Goal: Task Accomplishment & Management: Complete application form

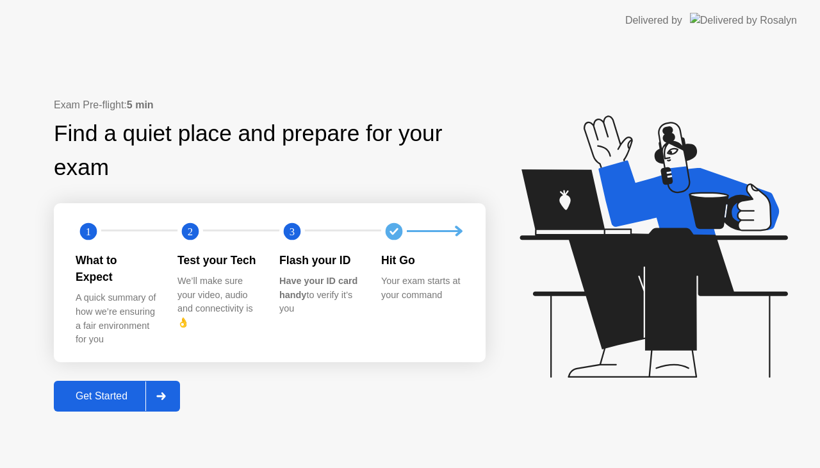
click at [113, 397] on button "Get Started" at bounding box center [117, 396] width 126 height 31
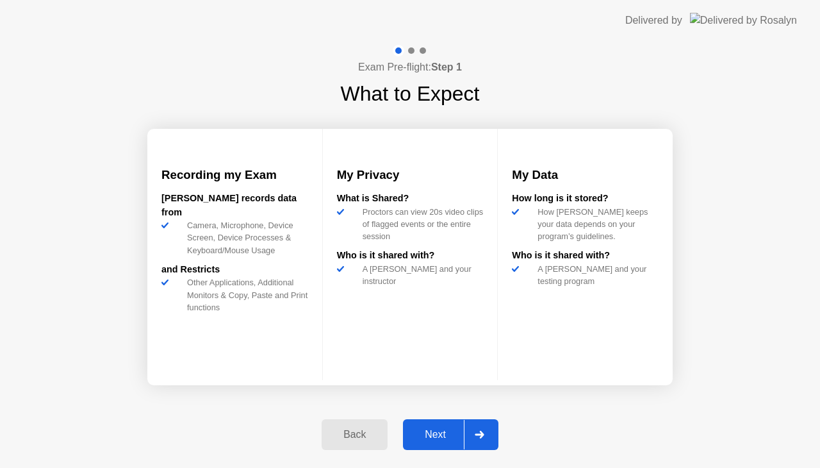
click at [437, 432] on div "Next" at bounding box center [435, 435] width 57 height 12
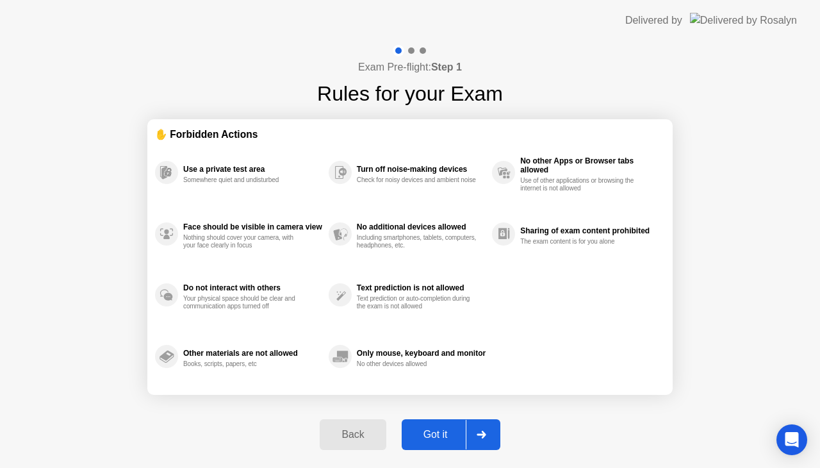
click at [437, 432] on div "Got it" at bounding box center [435, 435] width 60 height 12
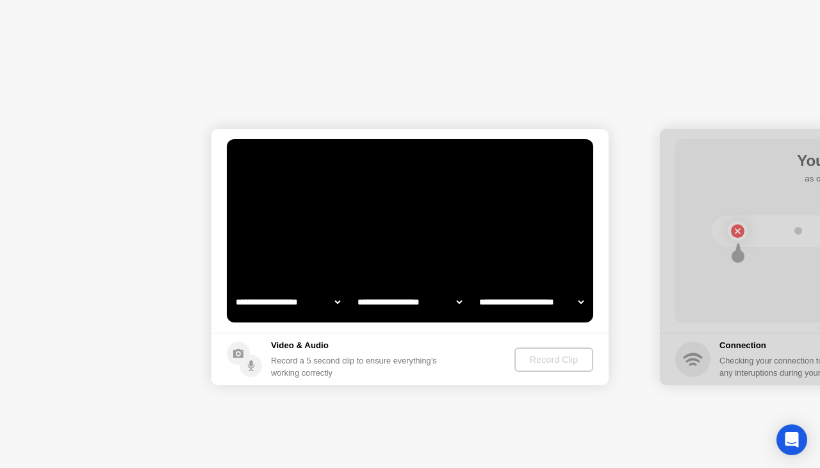
select select "**********"
select select "*******"
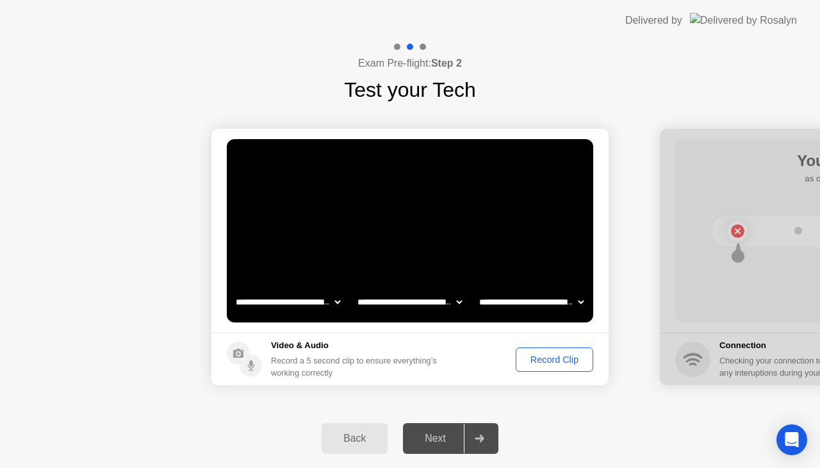
click at [550, 356] on div "Record Clip" at bounding box center [554, 359] width 69 height 10
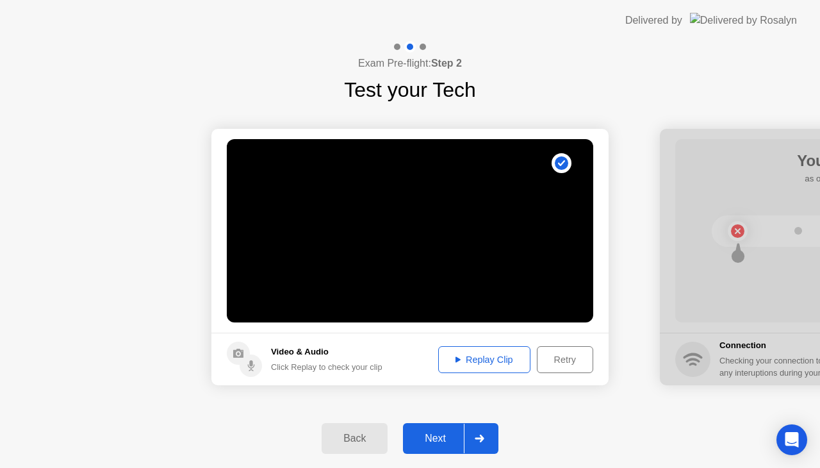
drag, startPoint x: 569, startPoint y: 359, endPoint x: 564, endPoint y: 384, distance: 26.0
click at [566, 380] on footer "Video & Audio Click Replay to check your clip Replay Clip Retry" at bounding box center [409, 358] width 397 height 53
click at [566, 354] on div "Retry" at bounding box center [564, 359] width 47 height 10
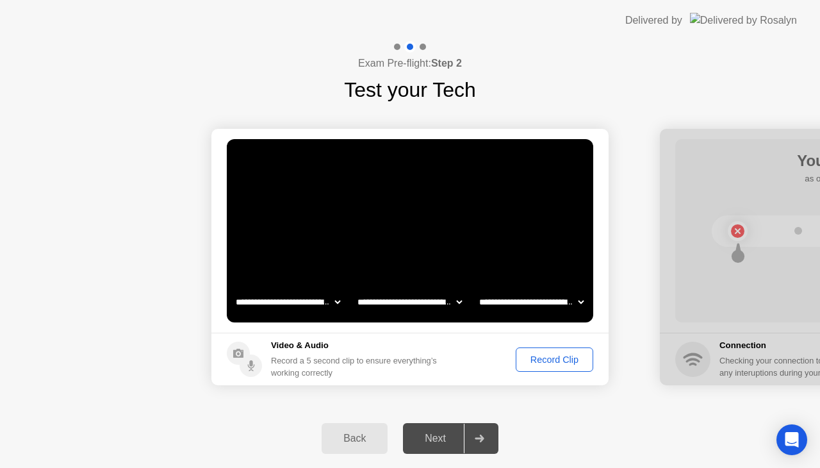
click at [575, 354] on div "Record Clip" at bounding box center [554, 359] width 69 height 10
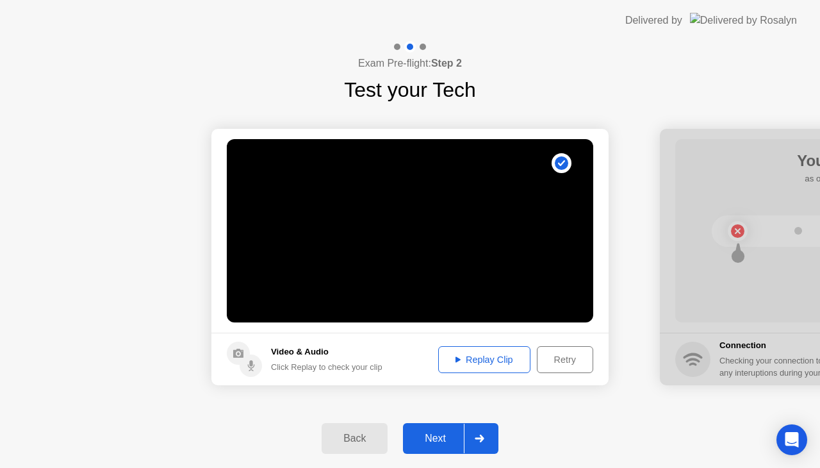
click at [443, 432] on div "Next" at bounding box center [435, 438] width 57 height 12
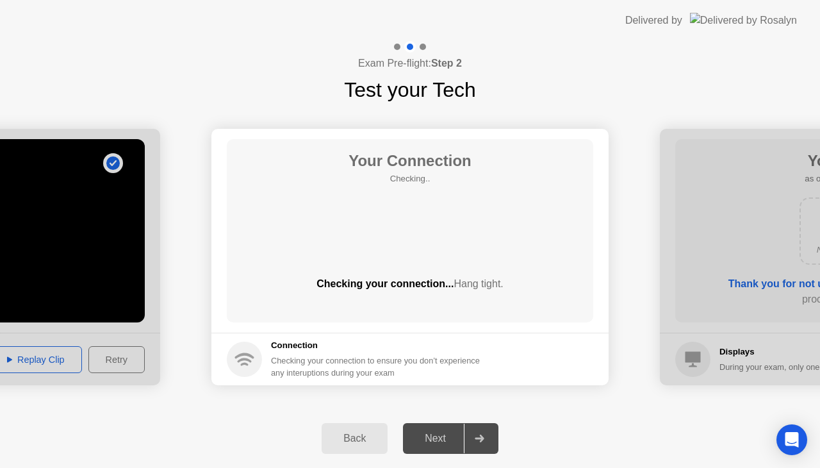
drag, startPoint x: 443, startPoint y: 431, endPoint x: 450, endPoint y: 400, distance: 32.0
click at [450, 400] on div "**********" at bounding box center [410, 254] width 820 height 427
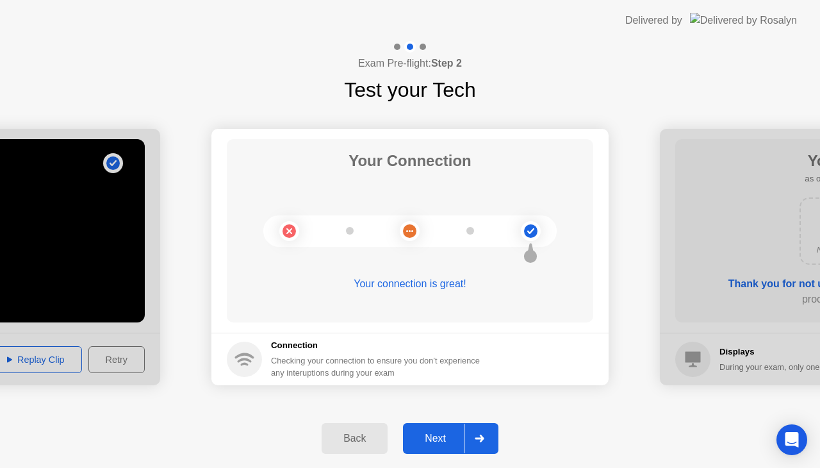
click at [443, 444] on div "Next" at bounding box center [435, 438] width 57 height 12
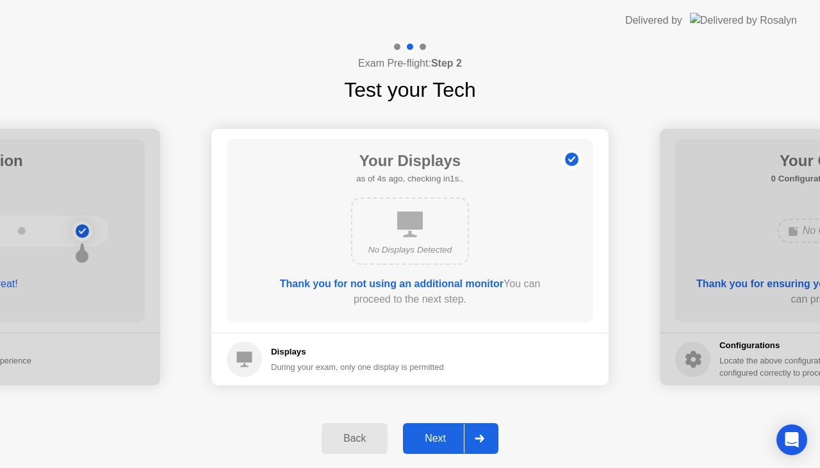
click at [444, 432] on div "Next" at bounding box center [435, 438] width 57 height 12
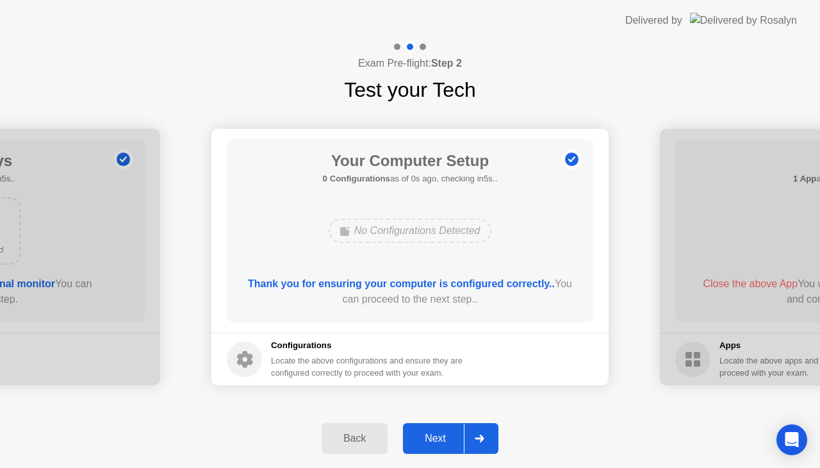
click at [444, 432] on div "Next" at bounding box center [435, 438] width 57 height 12
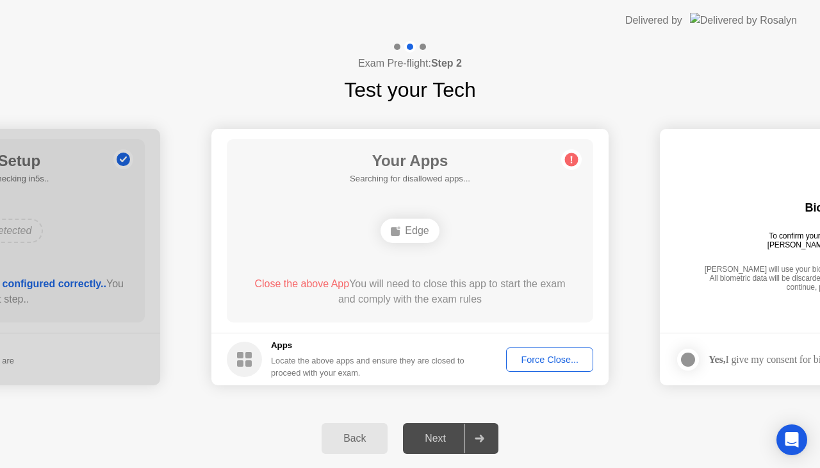
click at [536, 357] on div "Force Close..." at bounding box center [550, 359] width 78 height 10
click at [548, 359] on div "Force Close..." at bounding box center [550, 359] width 78 height 10
click at [544, 360] on div "Force Close..." at bounding box center [550, 359] width 78 height 10
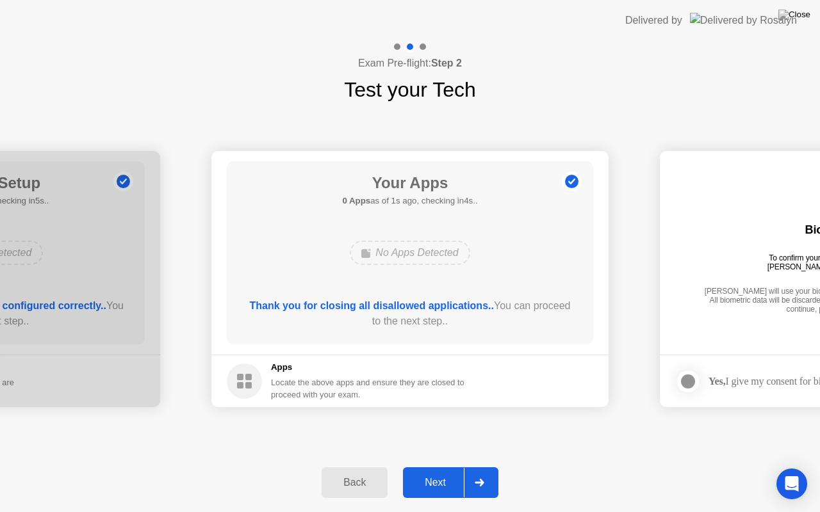
click at [421, 467] on div "Next" at bounding box center [435, 483] width 57 height 12
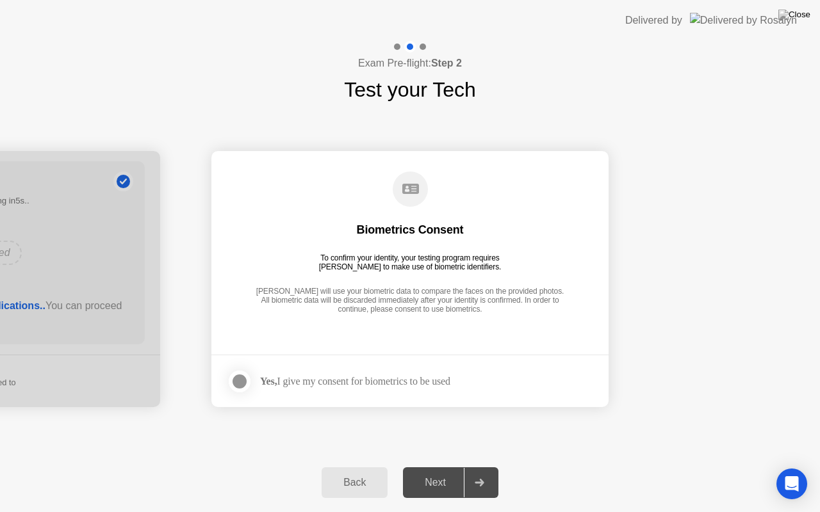
click at [240, 381] on div at bounding box center [239, 381] width 15 height 15
click at [446, 467] on div "Next" at bounding box center [435, 483] width 57 height 12
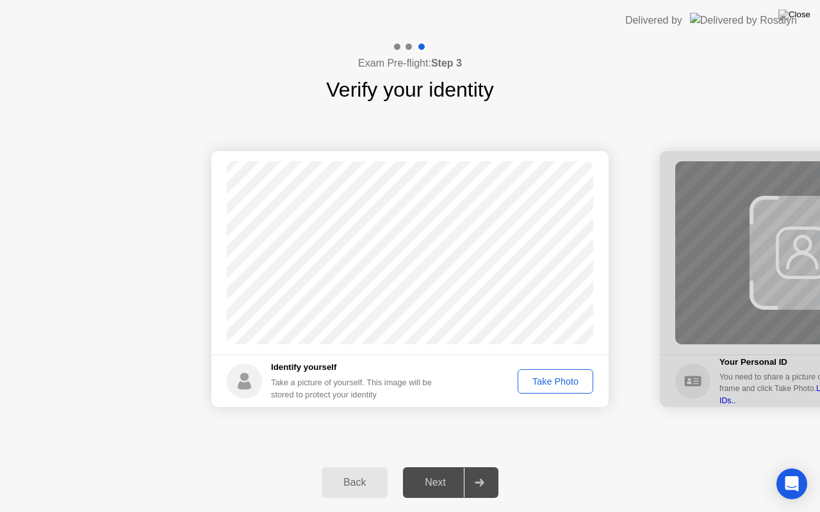
click at [542, 381] on div "Take Photo" at bounding box center [555, 382] width 67 height 10
click at [446, 467] on div "Next" at bounding box center [435, 483] width 57 height 12
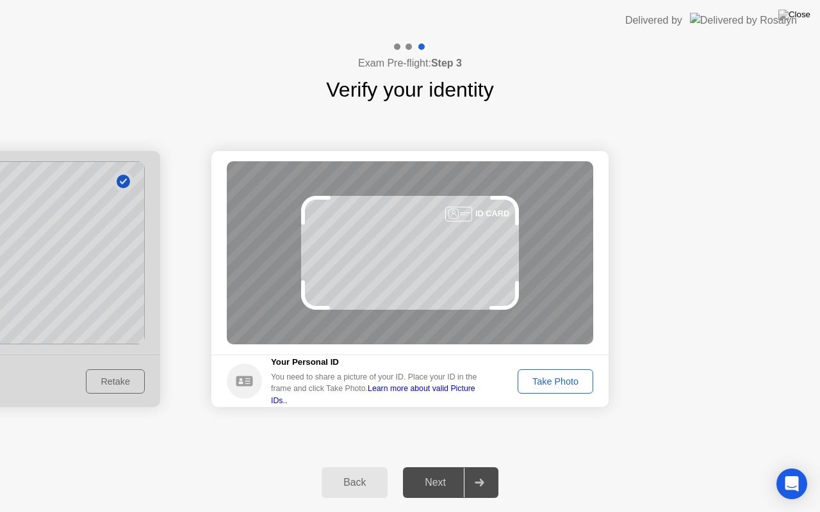
click at [557, 372] on button "Take Photo" at bounding box center [556, 382] width 76 height 24
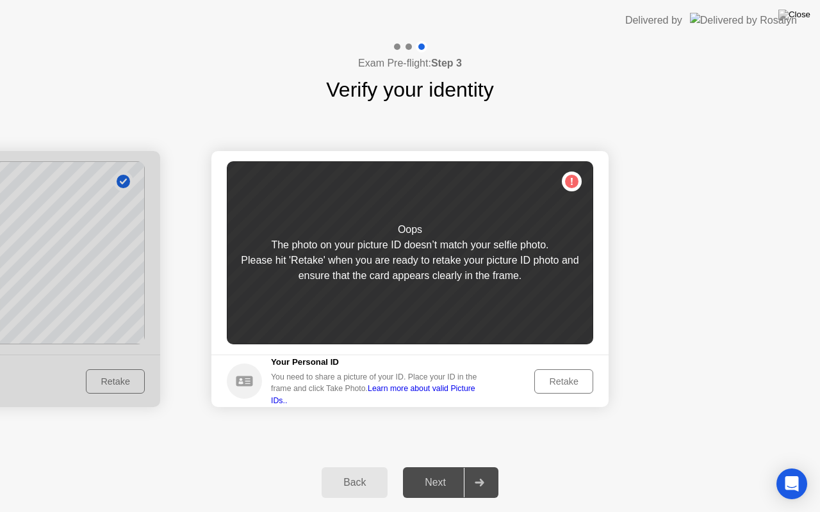
click at [551, 385] on div "Retake" at bounding box center [564, 382] width 50 height 10
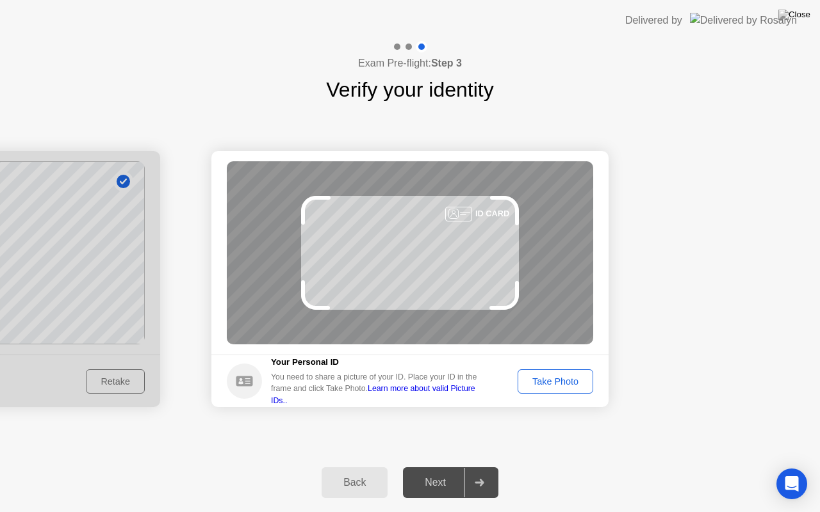
click at [551, 385] on div "Take Photo" at bounding box center [555, 382] width 67 height 10
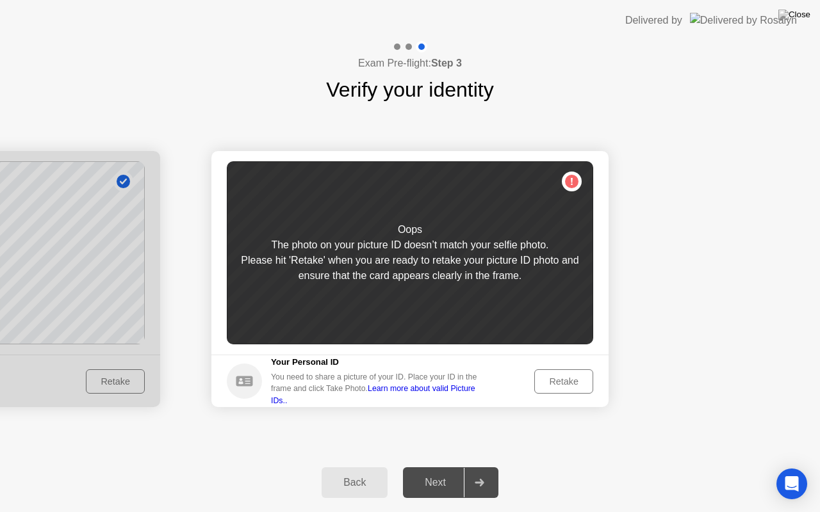
click at [555, 381] on div "Retake" at bounding box center [564, 382] width 50 height 10
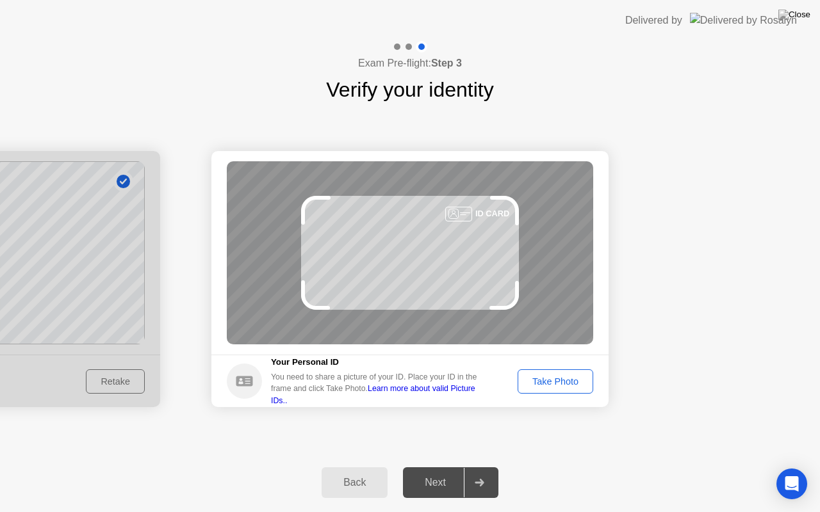
click at [367, 467] on div "Back" at bounding box center [354, 483] width 58 height 12
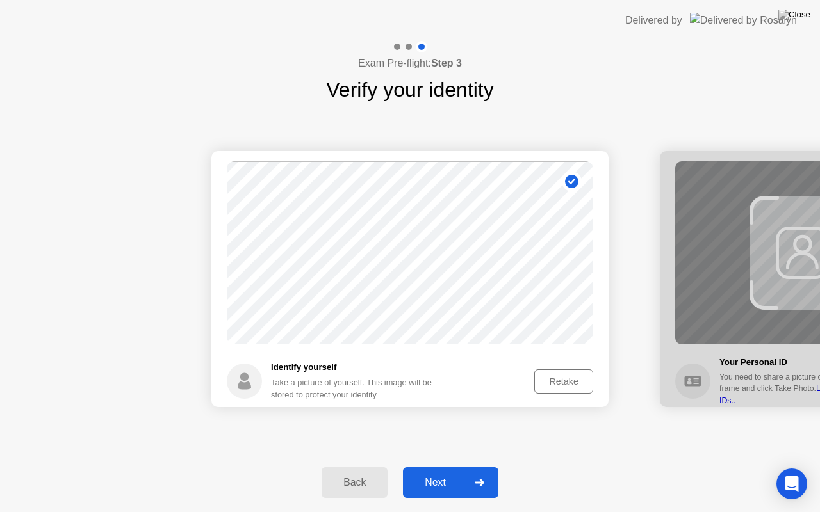
click at [580, 371] on button "Retake" at bounding box center [563, 382] width 59 height 24
click at [571, 381] on div "Take Photo" at bounding box center [555, 382] width 67 height 10
click at [447, 467] on div "Next" at bounding box center [435, 483] width 57 height 12
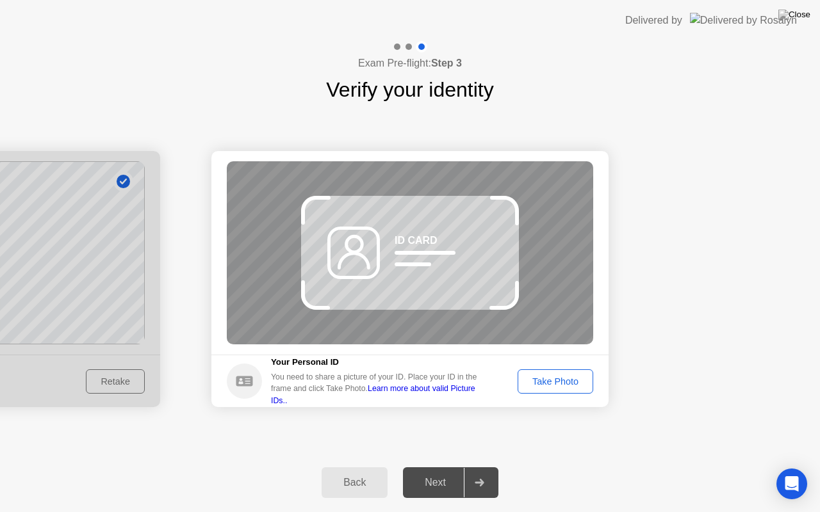
click at [568, 384] on div "Take Photo" at bounding box center [555, 382] width 67 height 10
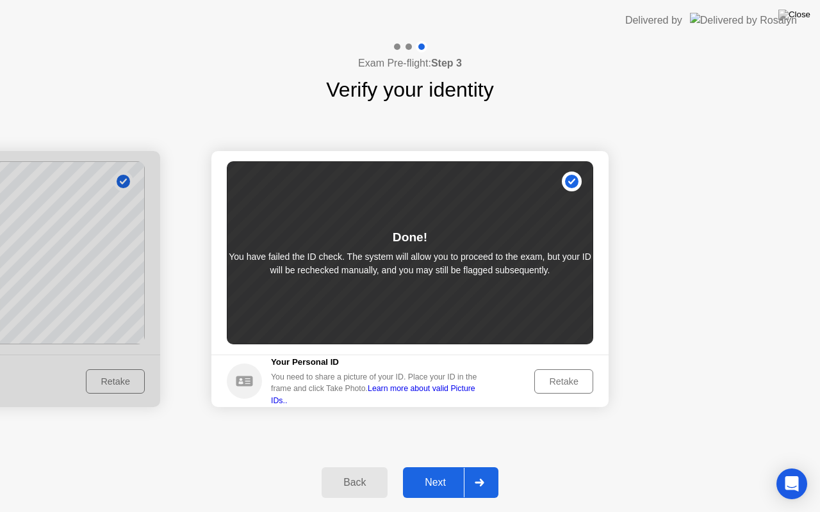
click at [566, 384] on div "Retake" at bounding box center [564, 382] width 50 height 10
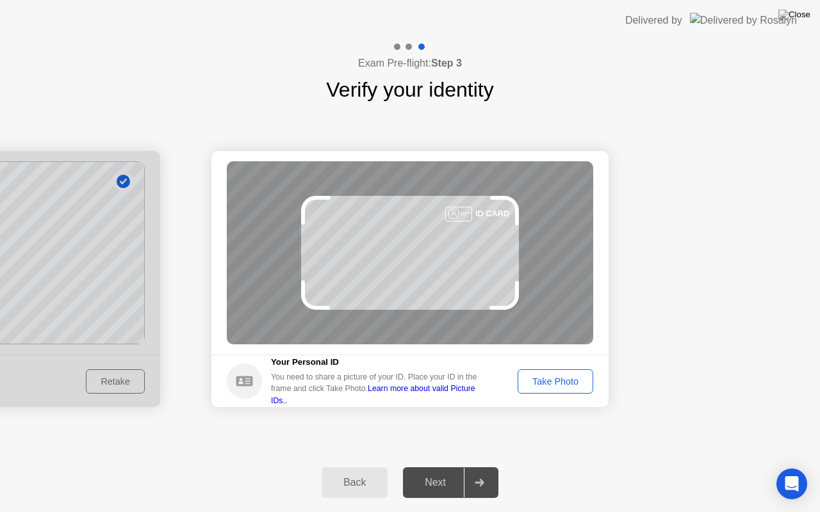
click at [566, 384] on div "Take Photo" at bounding box center [555, 382] width 67 height 10
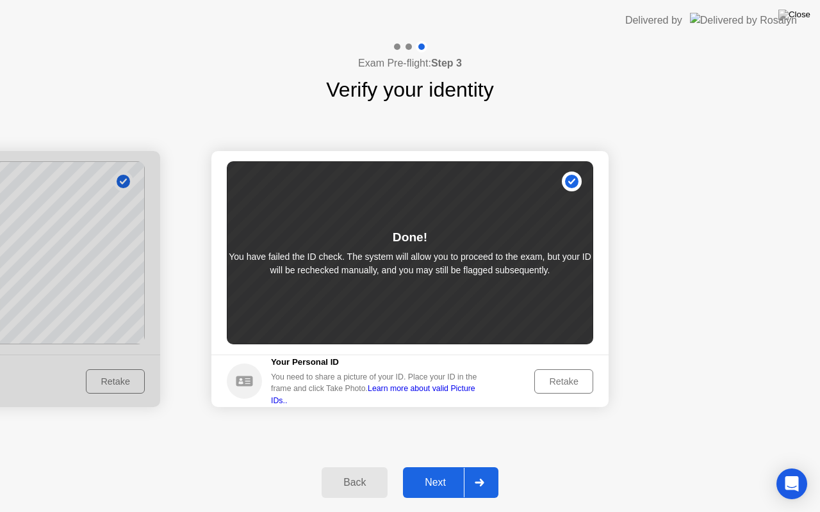
click at [364, 467] on div "Back" at bounding box center [354, 483] width 58 height 12
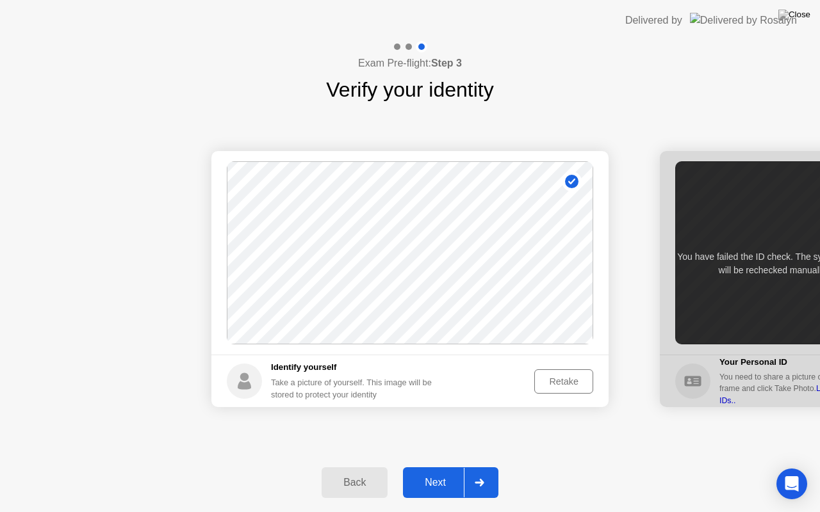
click at [568, 387] on div "Retake" at bounding box center [564, 382] width 50 height 10
click at [551, 382] on div "Take Photo" at bounding box center [555, 382] width 67 height 10
click at [416, 467] on div "Next" at bounding box center [435, 483] width 57 height 12
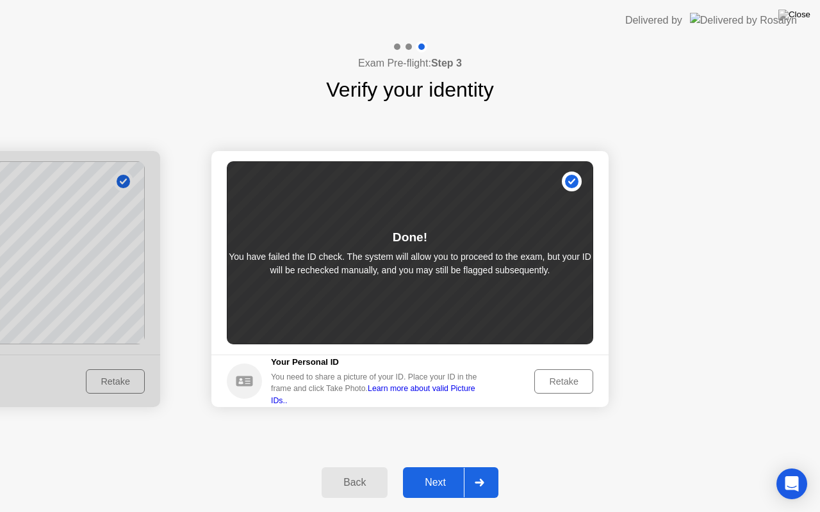
click at [550, 383] on div "Retake" at bounding box center [564, 382] width 50 height 10
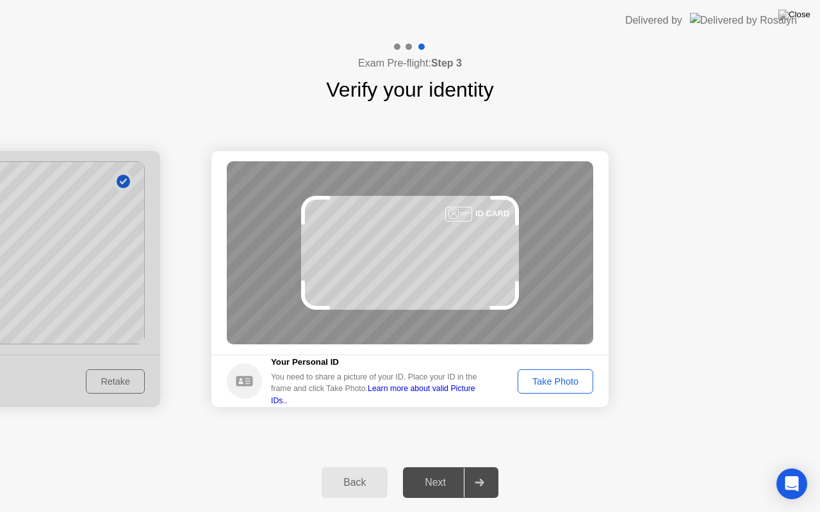
click at [550, 383] on div "Take Photo" at bounding box center [555, 382] width 67 height 10
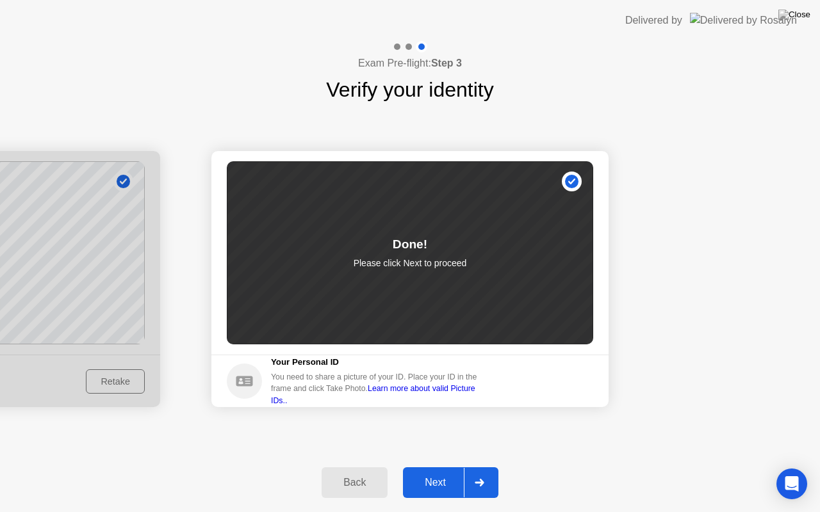
click at [415, 467] on div "Next" at bounding box center [435, 483] width 57 height 12
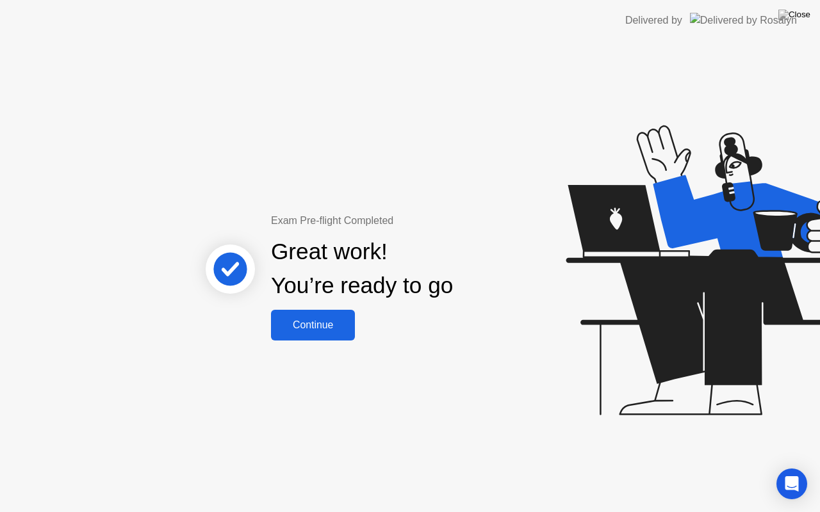
click at [285, 323] on div "Continue" at bounding box center [313, 326] width 76 height 12
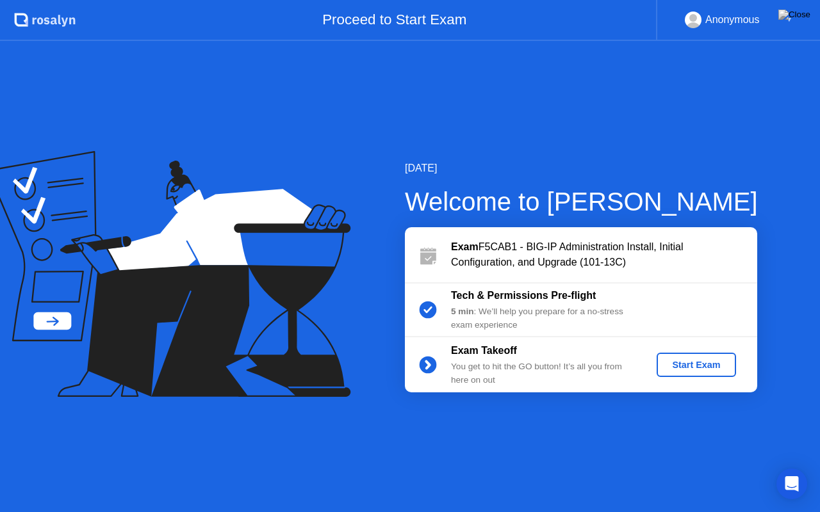
click at [702, 360] on div "Start Exam" at bounding box center [696, 365] width 69 height 10
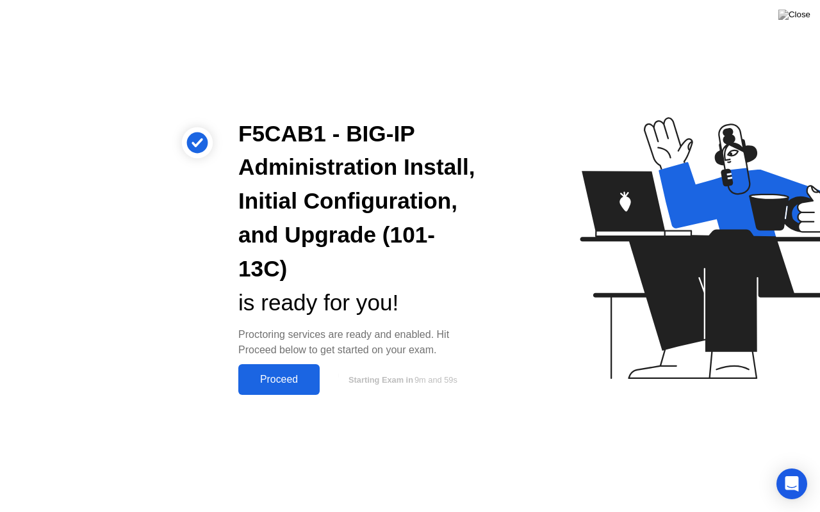
click at [261, 377] on div "Proceed" at bounding box center [279, 380] width 74 height 12
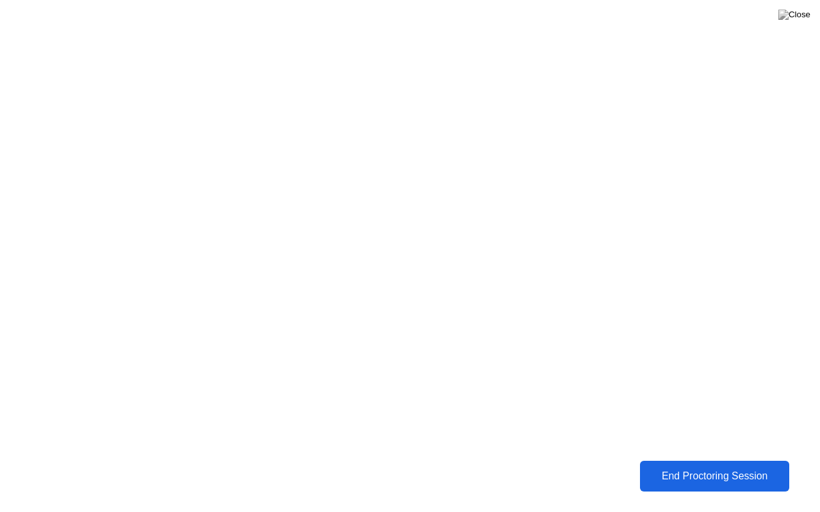
click at [675, 467] on div "End Proctoring Session" at bounding box center [715, 476] width 156 height 13
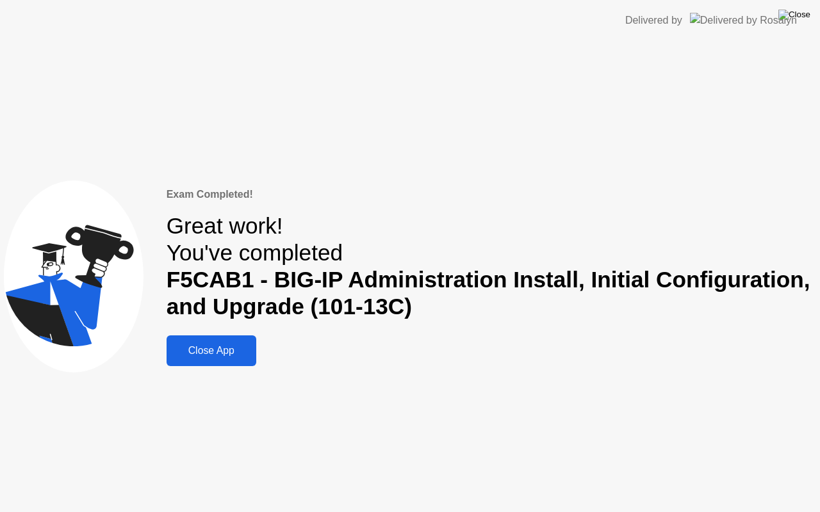
click at [802, 11] on img at bounding box center [794, 15] width 32 height 10
drag, startPoint x: 434, startPoint y: 277, endPoint x: 380, endPoint y: 281, distance: 54.0
click at [222, 345] on div "Close App" at bounding box center [211, 351] width 82 height 12
